Goal: Task Accomplishment & Management: Use online tool/utility

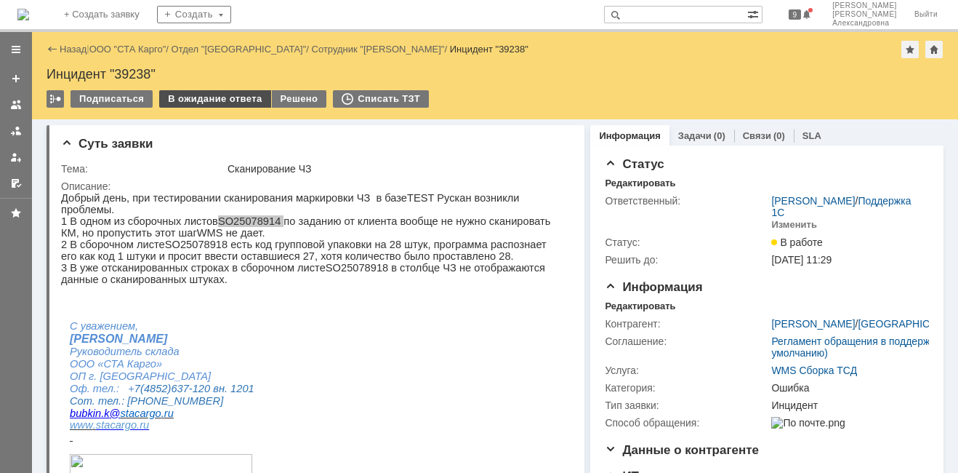
click at [213, 95] on div "В ожидание ответа" at bounding box center [214, 98] width 111 height 17
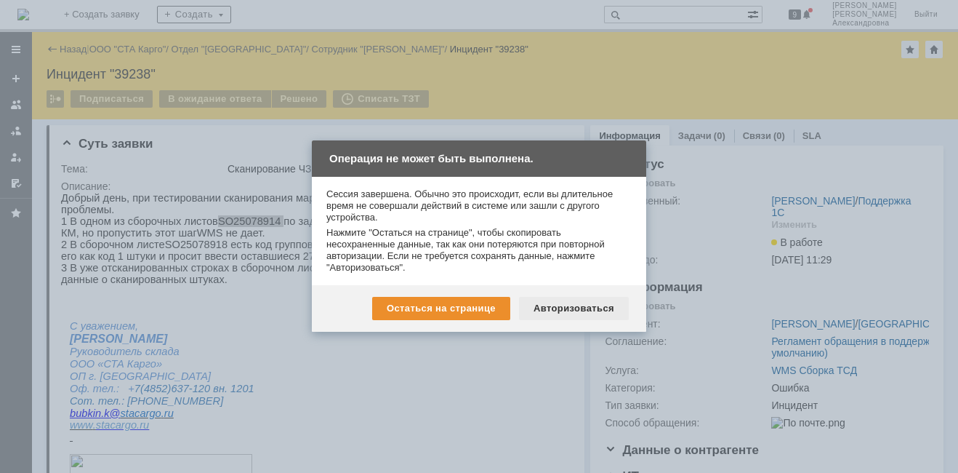
click at [565, 308] on div "Авторизоваться" at bounding box center [574, 308] width 110 height 23
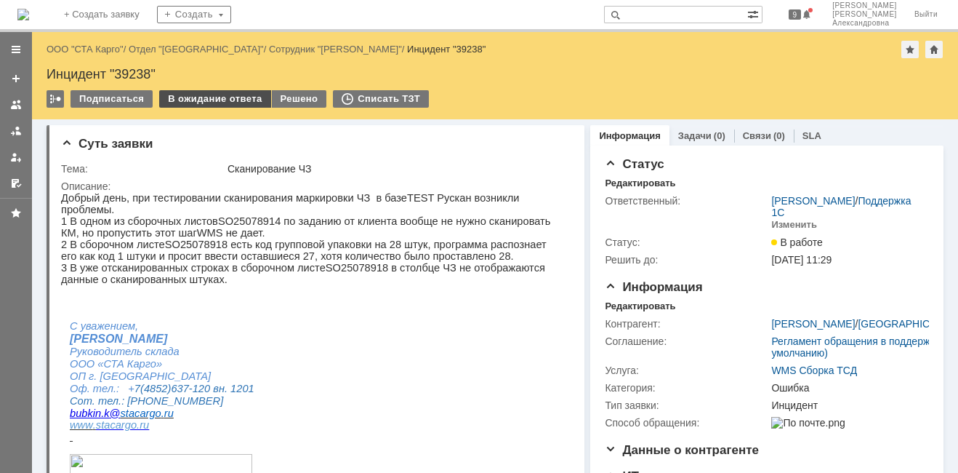
click at [224, 103] on div "В ожидание ответа" at bounding box center [214, 98] width 111 height 17
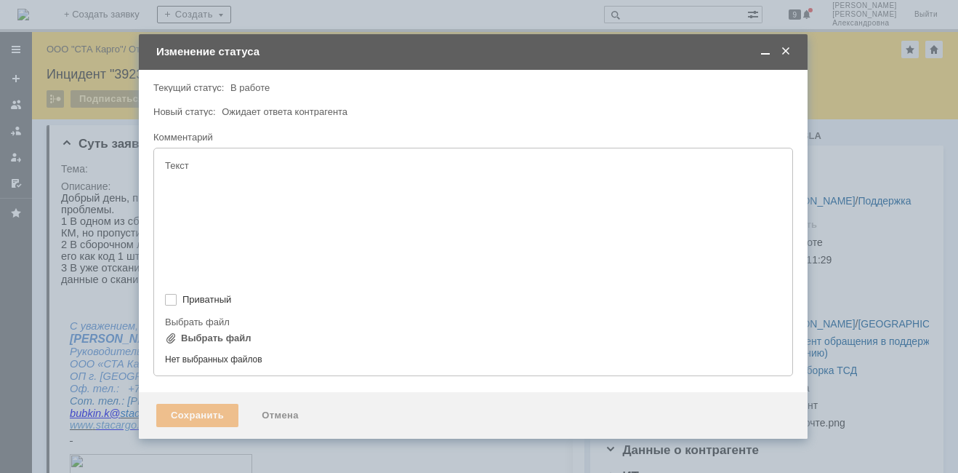
type input "[не указано]"
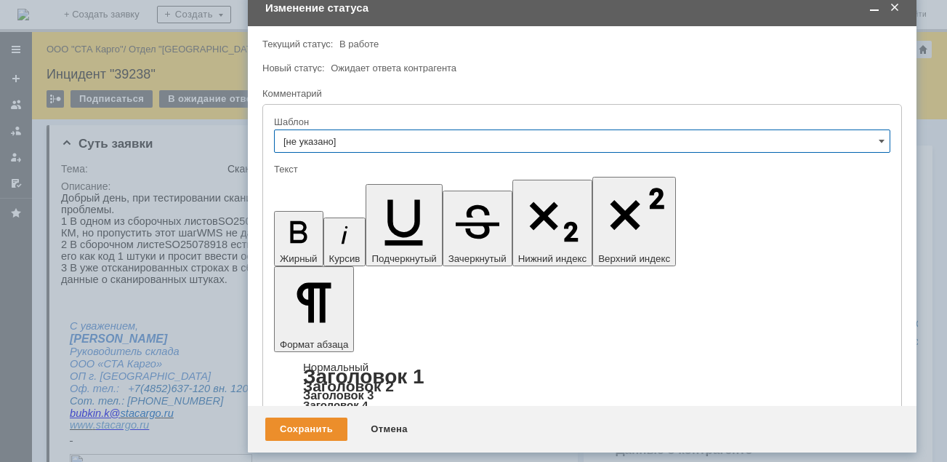
drag, startPoint x: 367, startPoint y: 30, endPoint x: 486, endPoint y: -10, distance: 125.1
click at [486, 0] on html "Идет загрузка, пожалуйста, подождите. На домашнюю + Создать заявку Создать 9 [P…" at bounding box center [473, 231] width 947 height 462
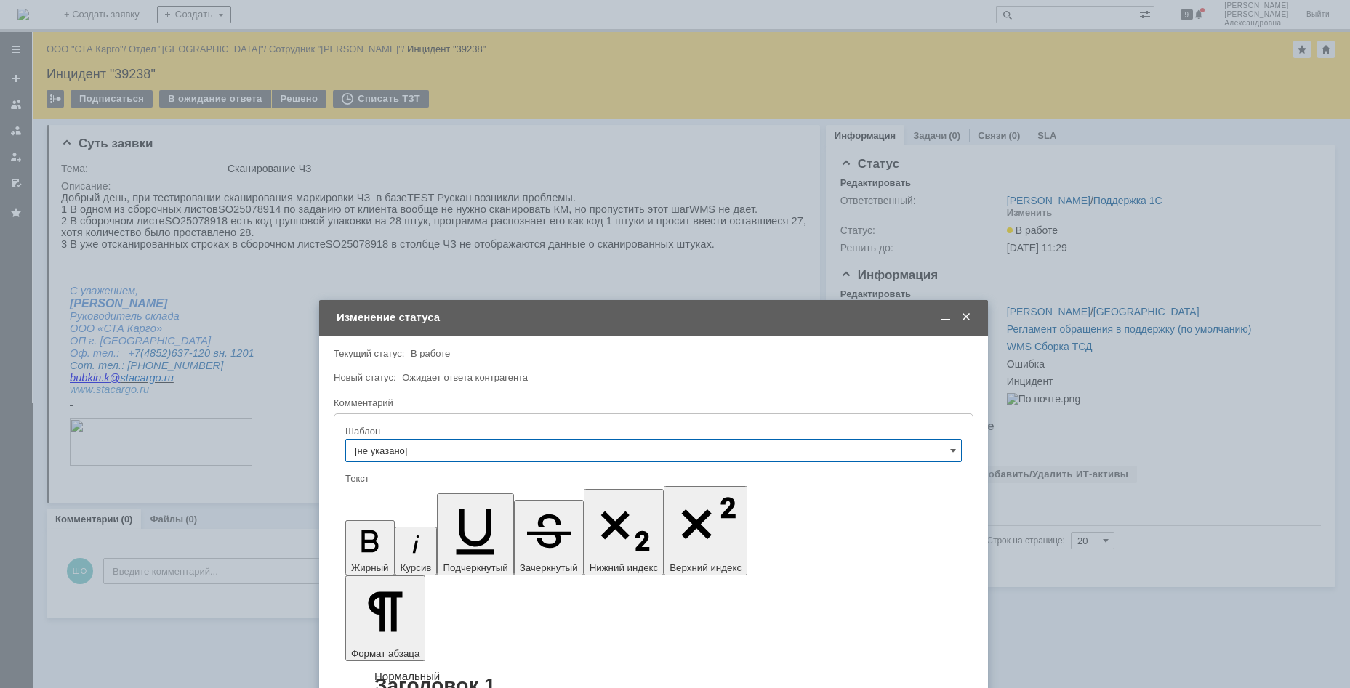
drag, startPoint x: 788, startPoint y: 23, endPoint x: 770, endPoint y: 364, distance: 342.2
click at [816, 303] on td "Изменение статуса" at bounding box center [653, 318] width 669 height 36
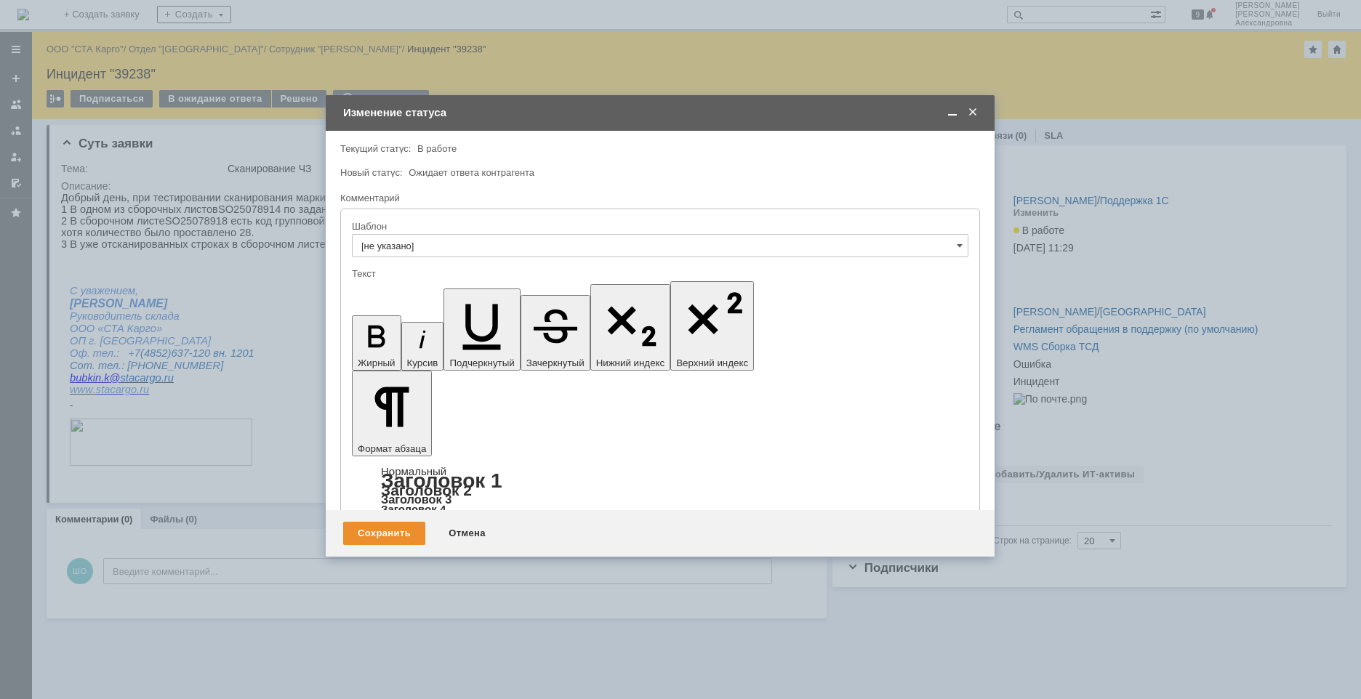
drag, startPoint x: 660, startPoint y: 296, endPoint x: 672, endPoint y: 185, distance: 111.8
click at [717, 105] on div "Изменение статуса" at bounding box center [661, 113] width 637 height 17
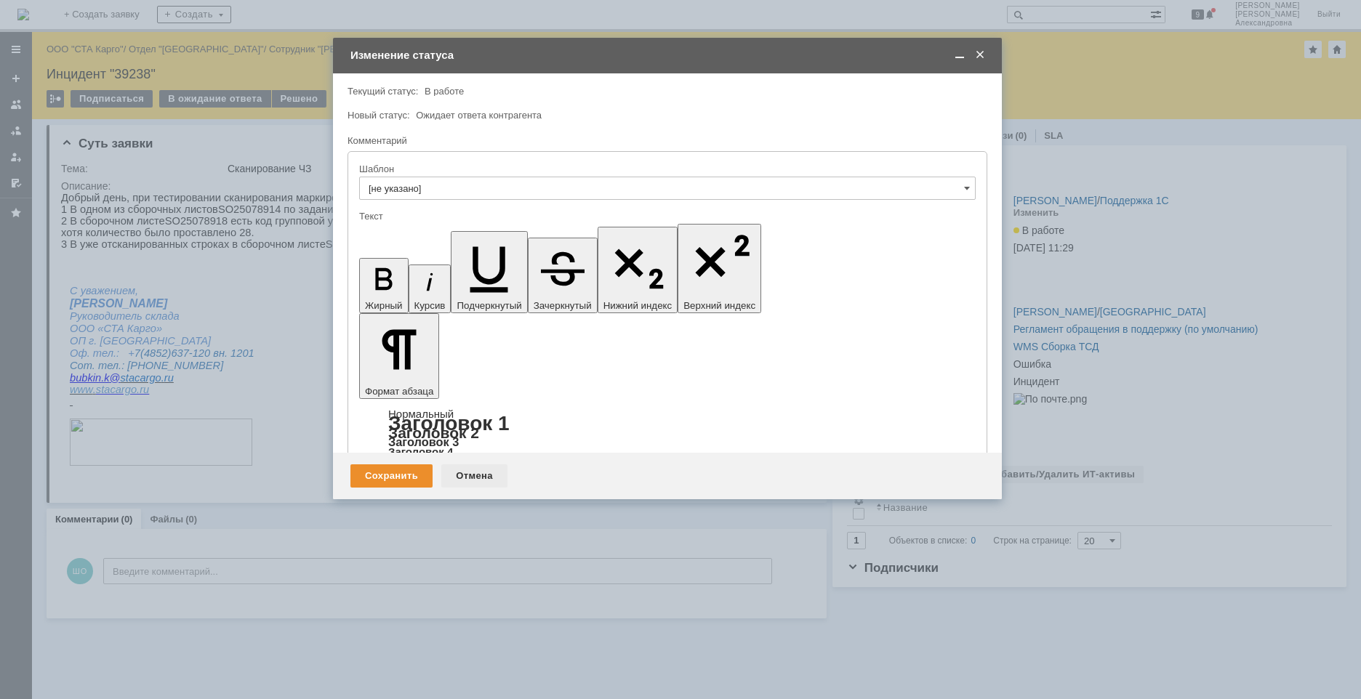
drag, startPoint x: 472, startPoint y: 478, endPoint x: 703, endPoint y: 135, distance: 413.8
click at [472, 472] on div "Отмена" at bounding box center [474, 476] width 66 height 23
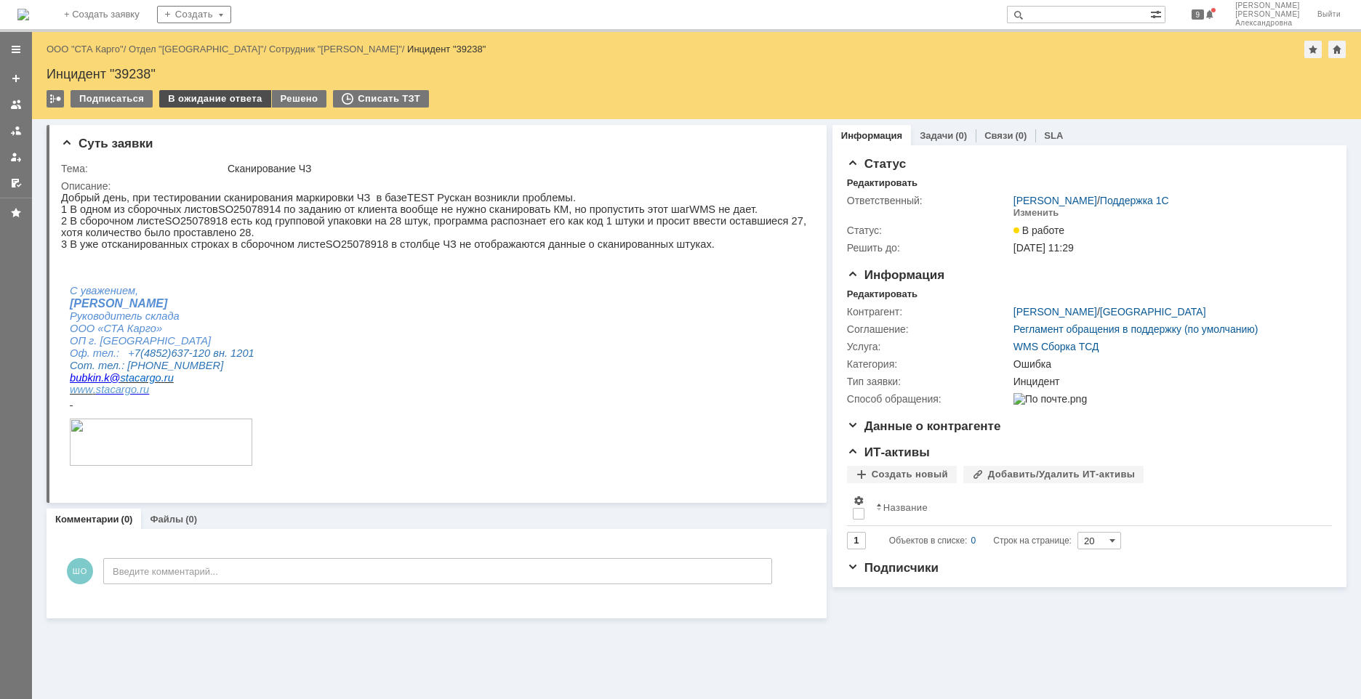
click at [214, 100] on div "В ожидание ответа" at bounding box center [214, 98] width 111 height 17
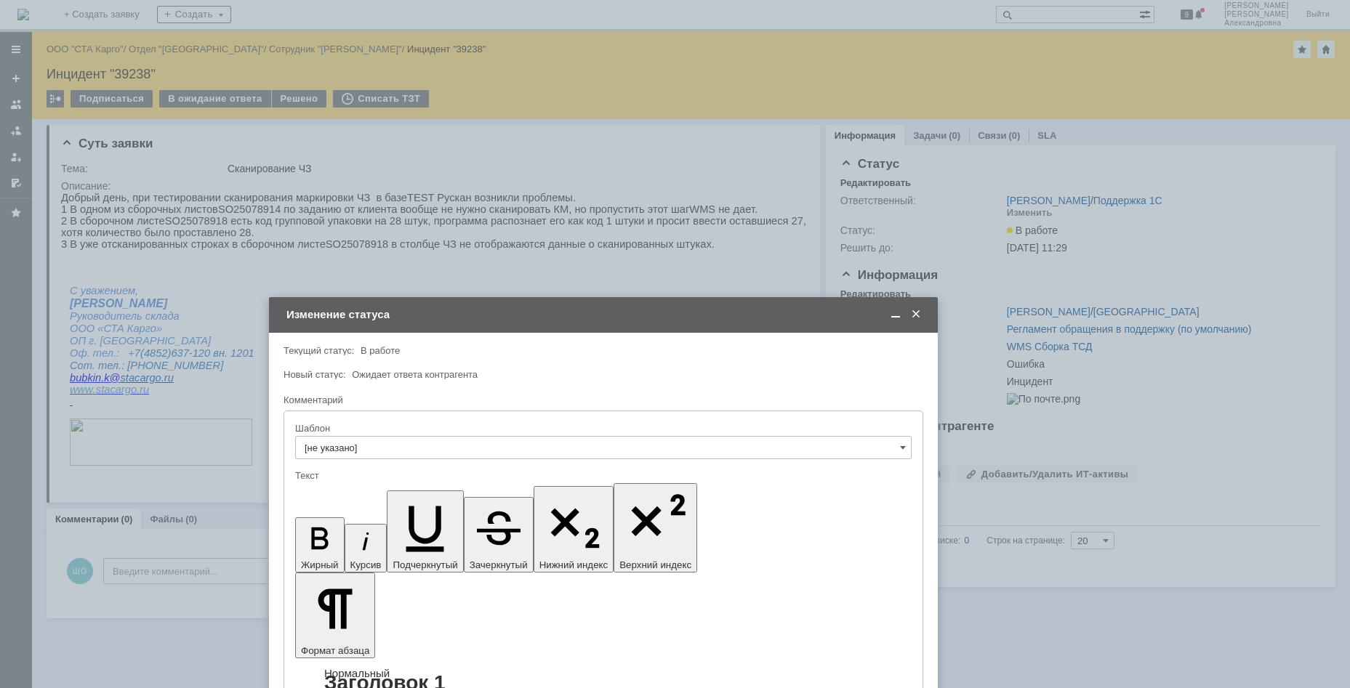
drag, startPoint x: 707, startPoint y: 132, endPoint x: 630, endPoint y: 315, distance: 198.1
click at [630, 315] on div "Изменение статуса" at bounding box center [604, 314] width 637 height 13
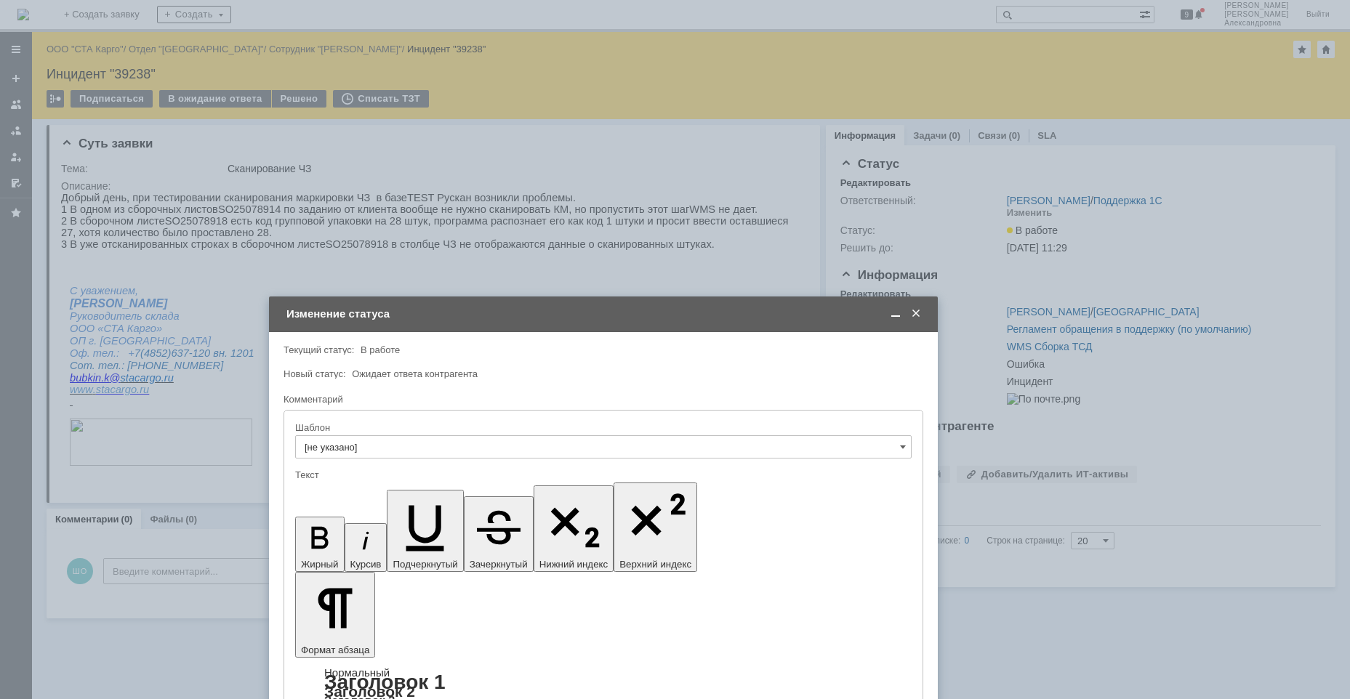
drag, startPoint x: 420, startPoint y: 4342, endPoint x: 307, endPoint y: 4307, distance: 118.7
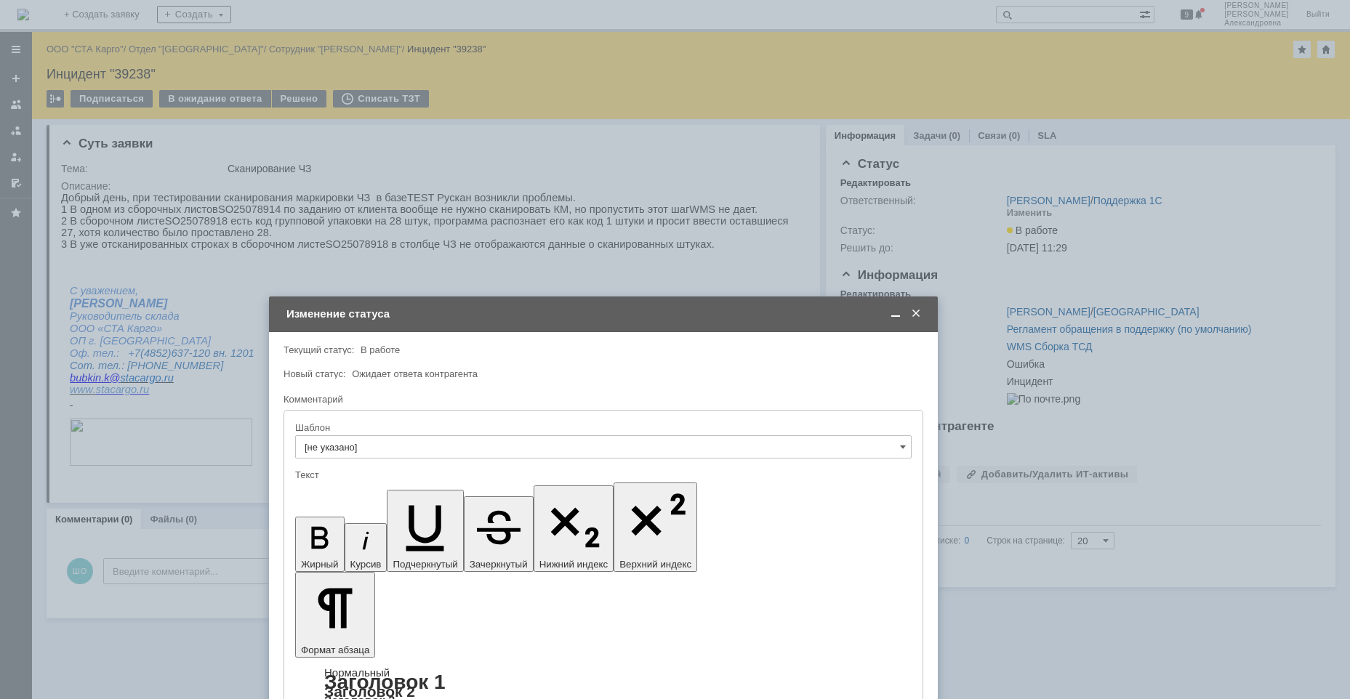
drag, startPoint x: 521, startPoint y: 4333, endPoint x: 502, endPoint y: 4331, distance: 19.0
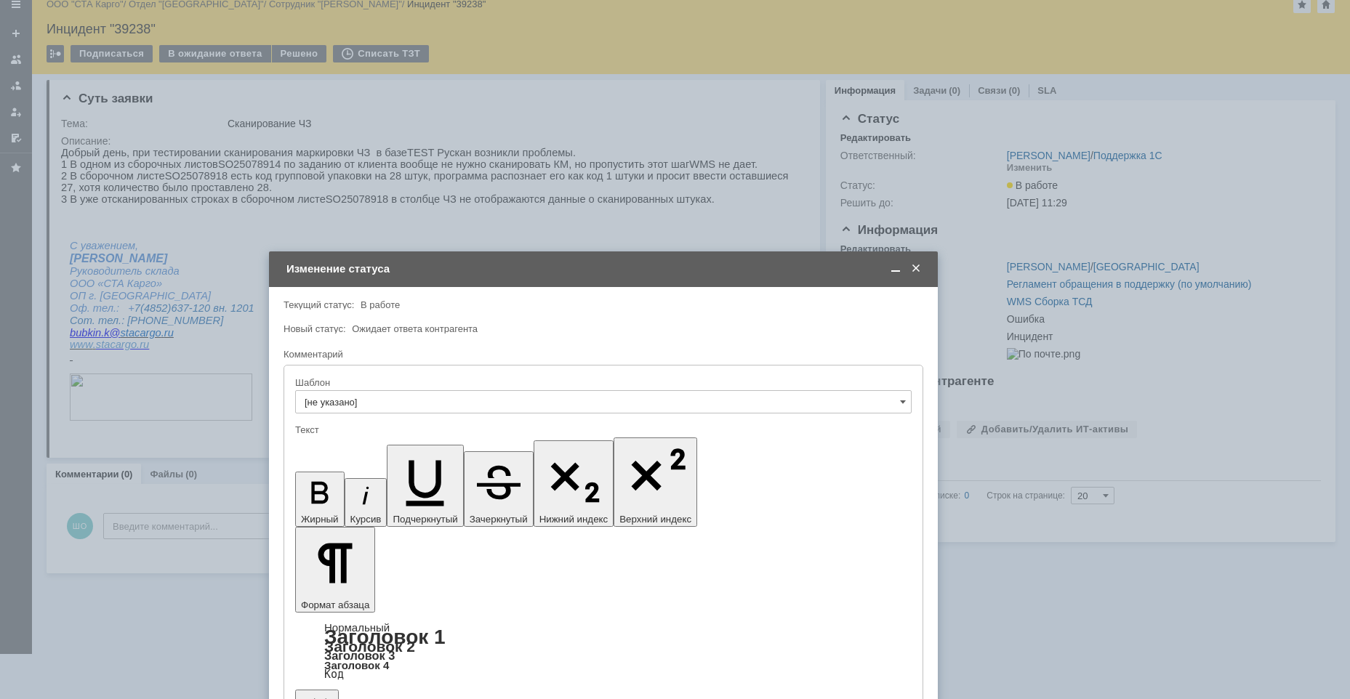
scroll to position [68, 0]
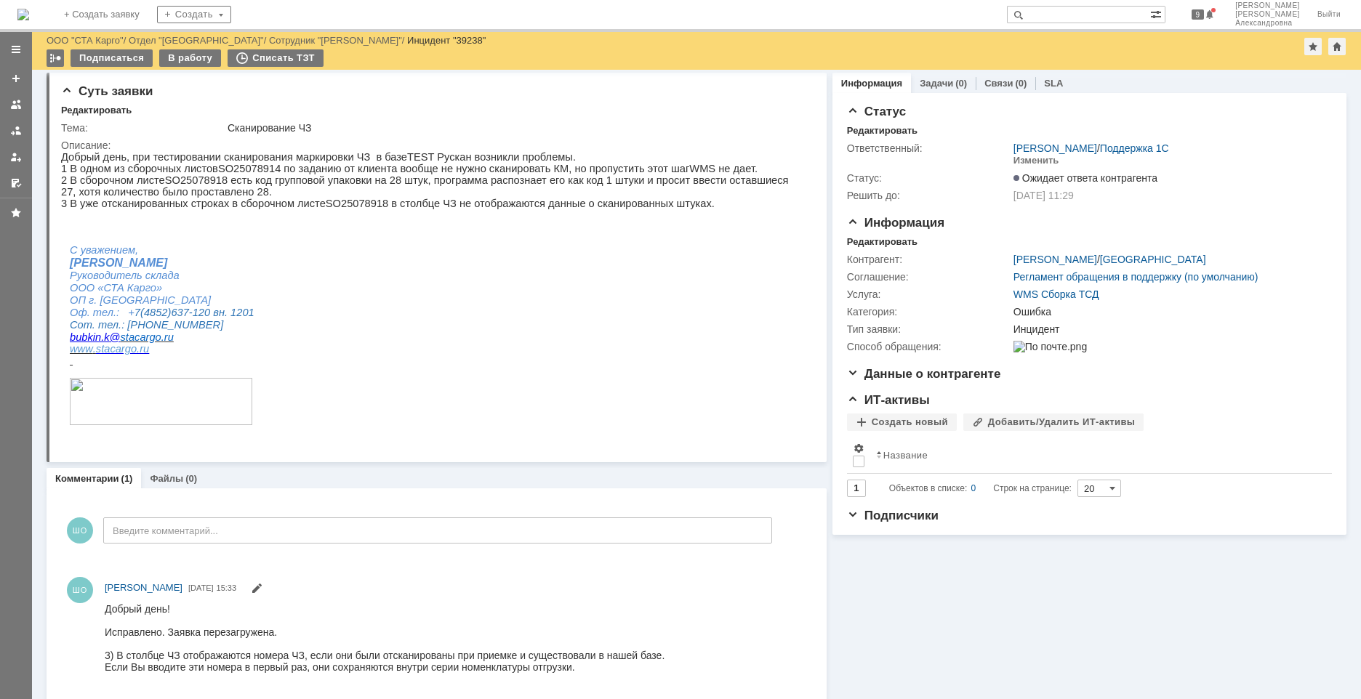
scroll to position [0, 0]
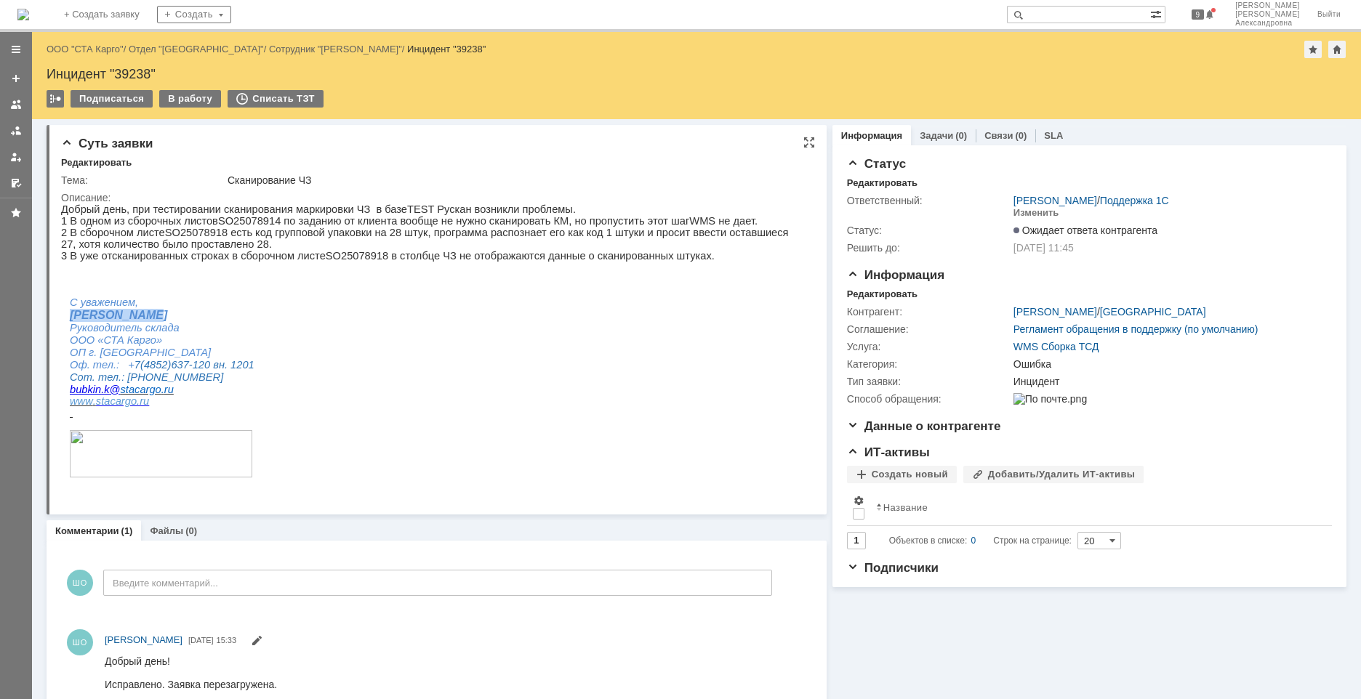
drag, startPoint x: 142, startPoint y: 332, endPoint x: 68, endPoint y: 324, distance: 73.9
click at [68, 324] on td "С уважением, Кирилл Бубкин Руководитель склада ООО «СТА Карго» ОП г. Ярославль …" at bounding box center [162, 388] width 202 height 183
drag, startPoint x: 68, startPoint y: 324, endPoint x: 238, endPoint y: 326, distance: 169.4
click at [238, 322] on p "[PERSON_NAME]" at bounding box center [162, 315] width 185 height 13
click at [22, 129] on link at bounding box center [15, 130] width 23 height 23
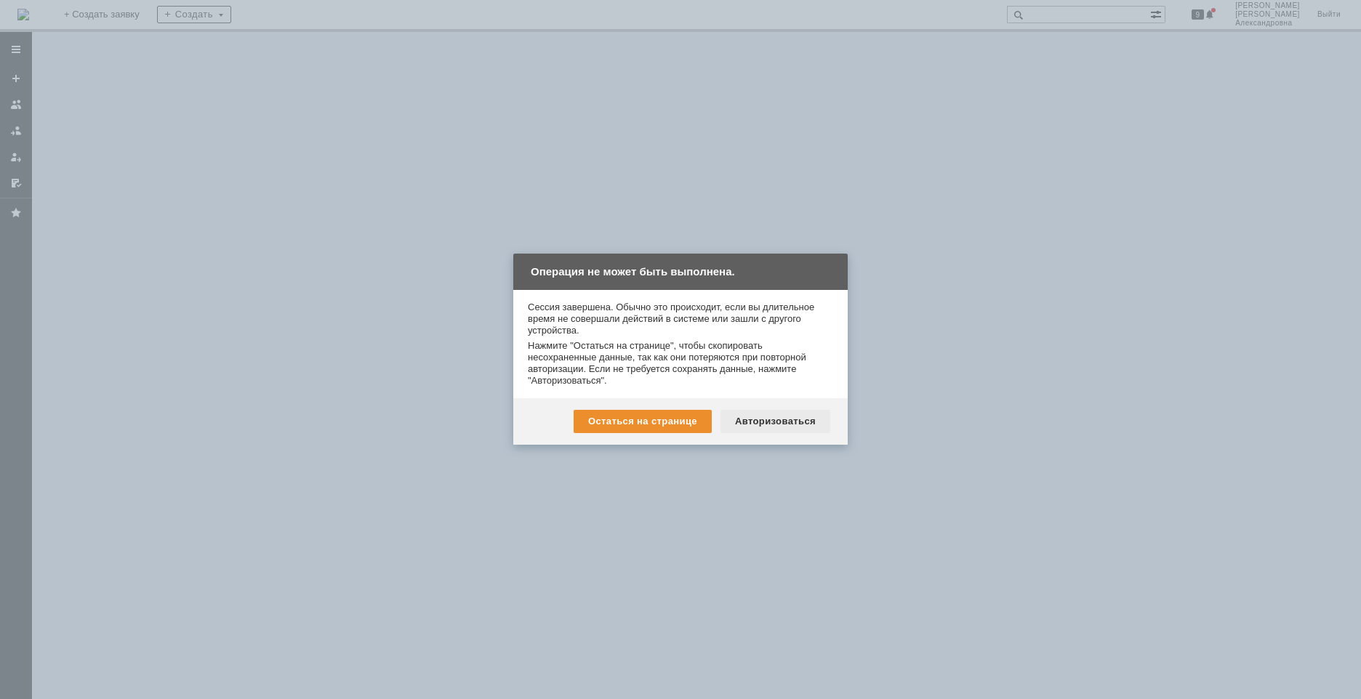
click at [768, 419] on div "Авторизоваться" at bounding box center [775, 421] width 110 height 23
